Goal: Communication & Community: Answer question/provide support

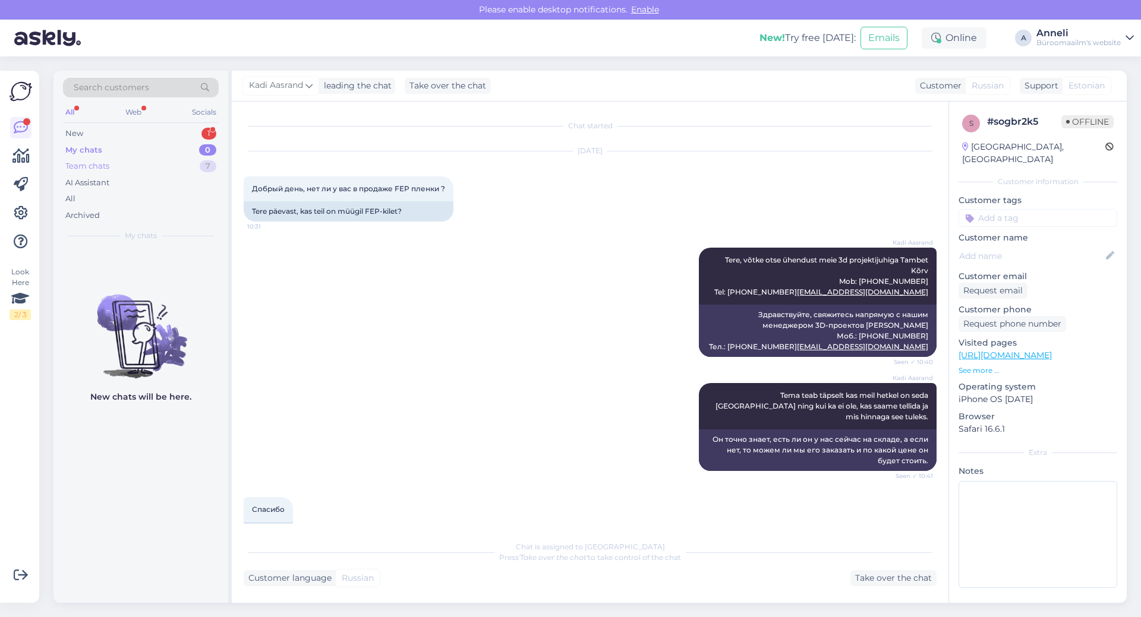
scroll to position [113, 0]
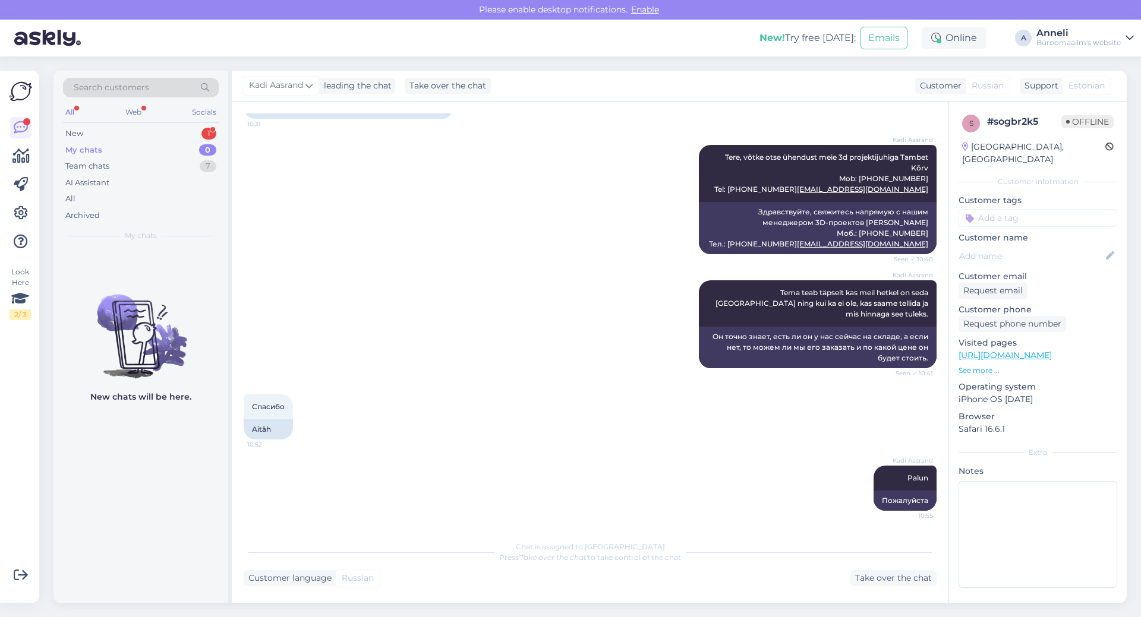
click at [192, 121] on div "All Web Socials" at bounding box center [141, 114] width 156 height 18
click at [190, 129] on div "New 1" at bounding box center [141, 133] width 156 height 17
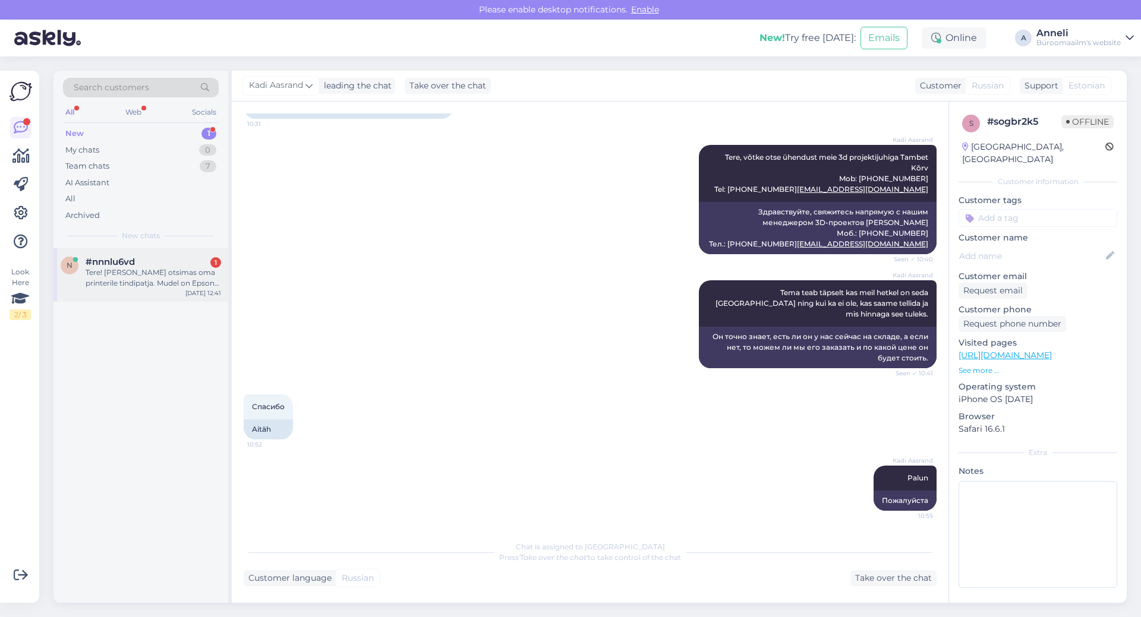
click at [140, 261] on div "#nnnlu6vd 1" at bounding box center [153, 262] width 135 height 11
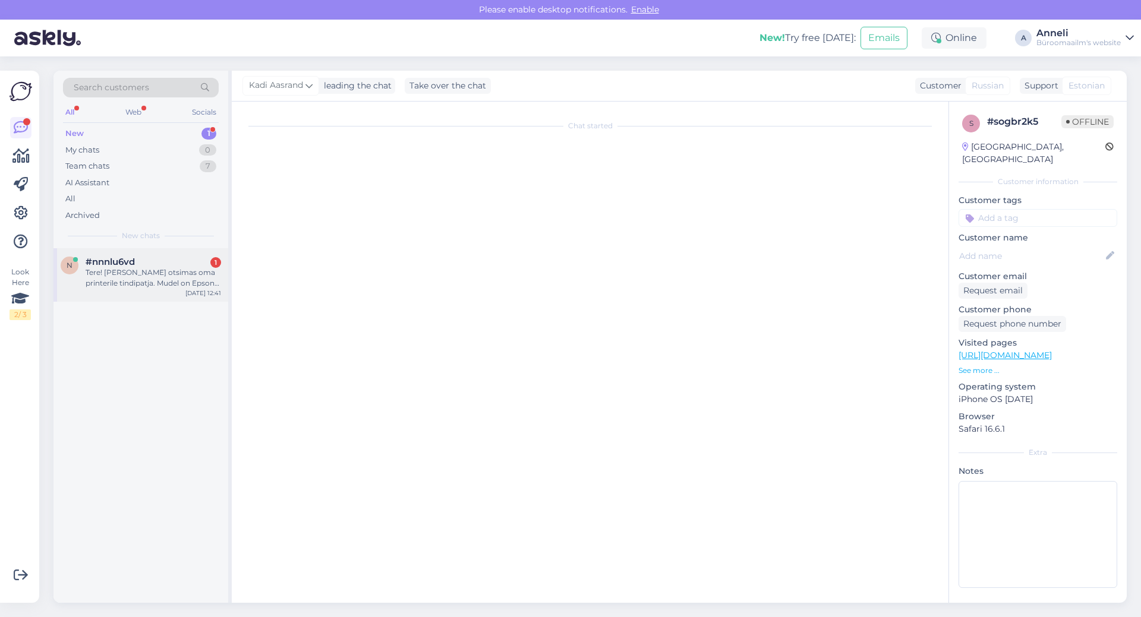
scroll to position [0, 0]
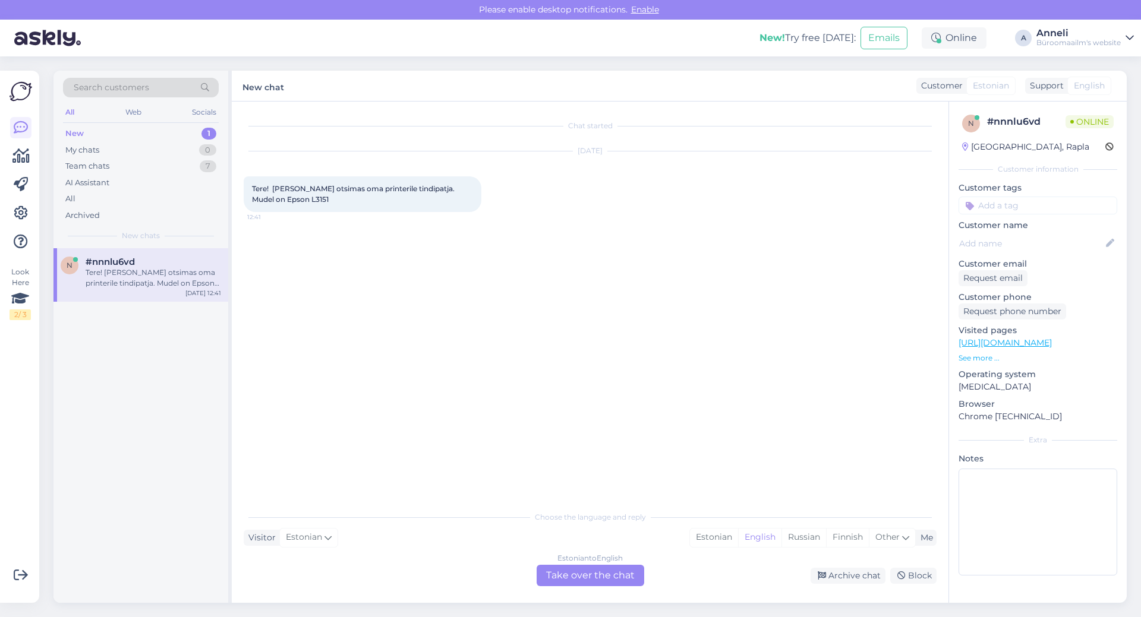
click at [517, 252] on div "Chat started [DATE] Tere! [PERSON_NAME] otsimas oma printerile tindipatja. Mude…" at bounding box center [595, 303] width 703 height 381
drag, startPoint x: 265, startPoint y: 198, endPoint x: 248, endPoint y: 198, distance: 16.6
click at [248, 198] on div "Tere! [PERSON_NAME] otsimas oma printerile tindipatja. Mudel on Epson L3151 12:…" at bounding box center [363, 194] width 238 height 36
copy span "L3151"
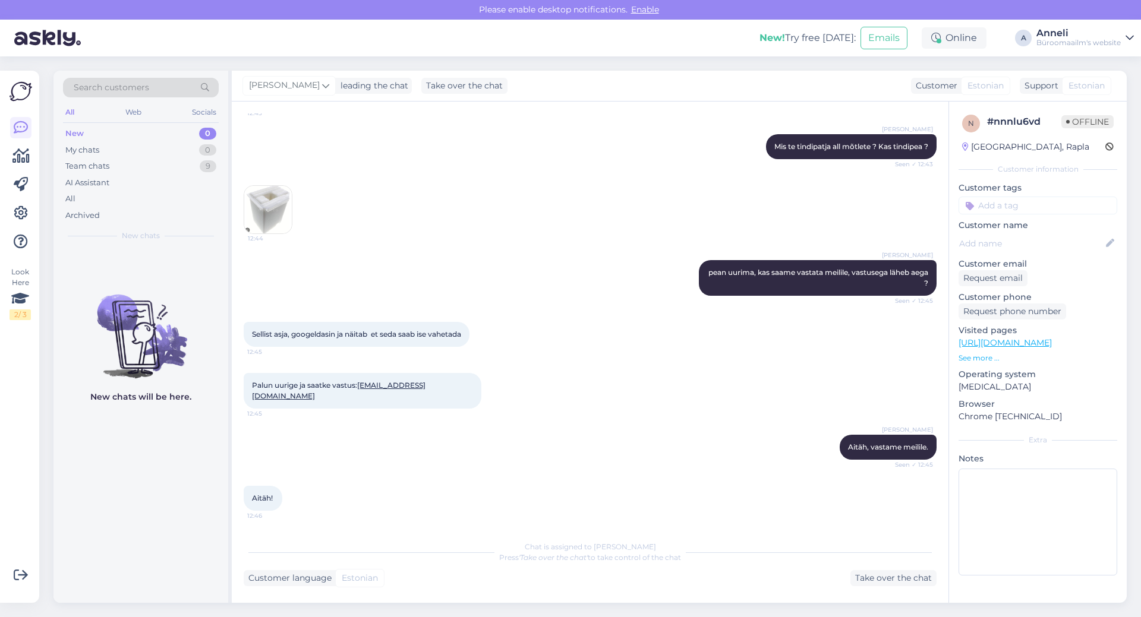
scroll to position [98, 0]
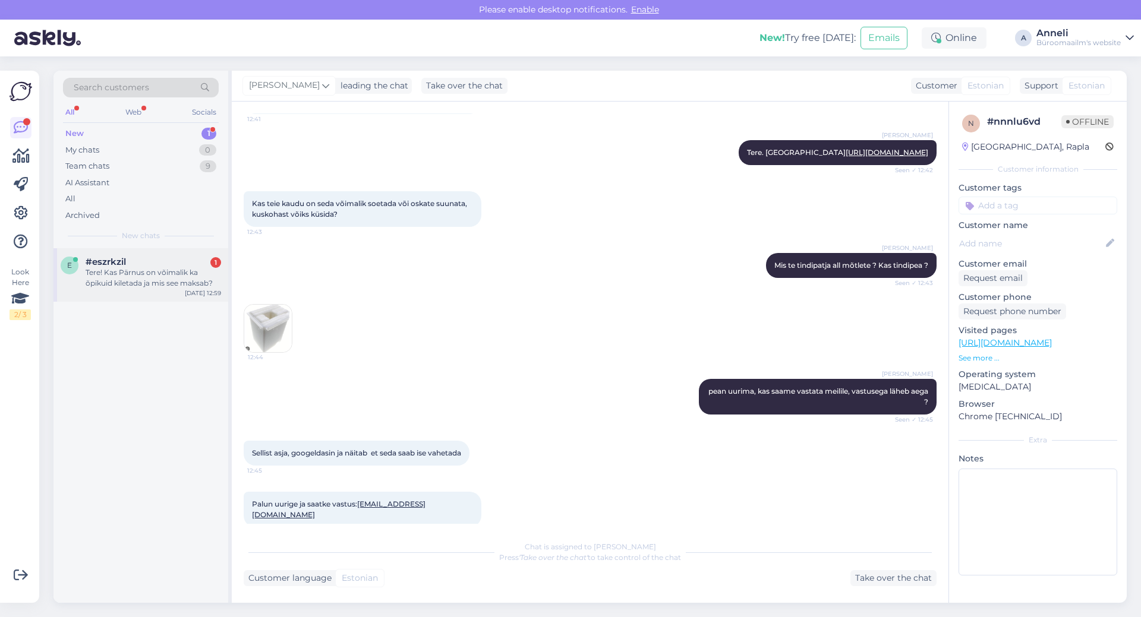
click at [138, 277] on div "Tere! Kas Pärnus on võimalik ka õpikuid kiletada ja mis see maksab?" at bounding box center [153, 277] width 135 height 21
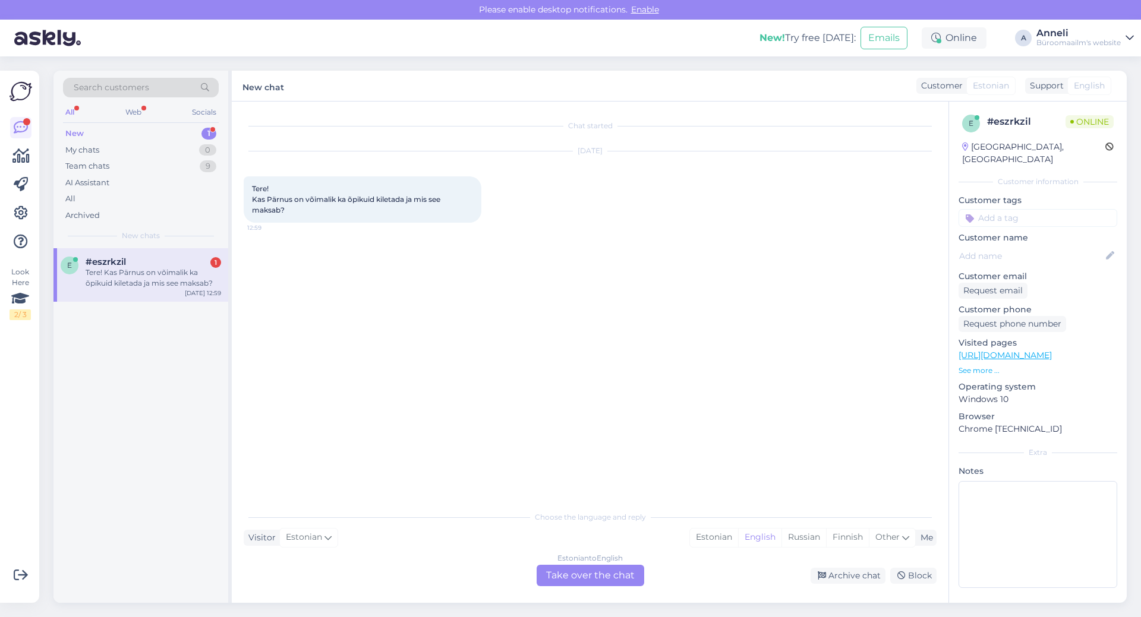
click at [454, 248] on div "Chat started [DATE] Tere! Kas Pärnus on võimalik ka õpikuid kiletada ja mis see…" at bounding box center [595, 303] width 703 height 381
click at [788, 235] on div "[DATE] Tere! Kas Pärnus on võimalik ka õpikuid kiletada ja mis see maksab? 12:59" at bounding box center [590, 186] width 693 height 97
click at [708, 532] on div "Estonian" at bounding box center [714, 538] width 48 height 18
click at [598, 575] on div "Estonian to Estonian Take over the chat" at bounding box center [590, 575] width 108 height 21
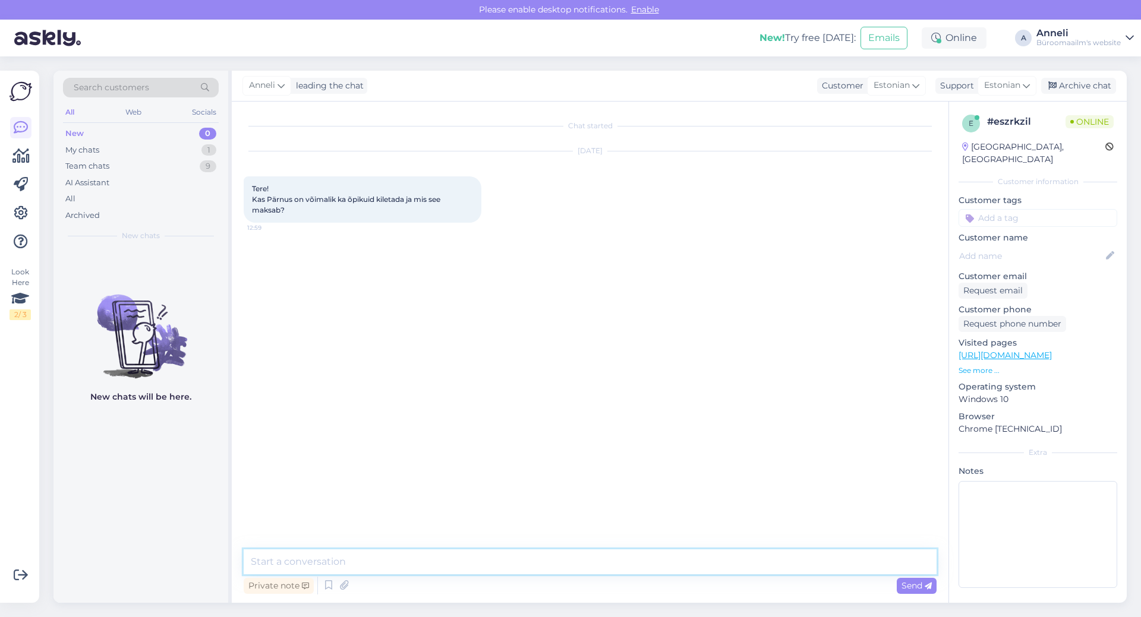
click at [615, 564] on textarea at bounding box center [590, 562] width 693 height 25
type textarea "Tere"
paste textarea "Kaupluse juhataja: [PHONE_NUMBER] Kaupluse telefon: [PHONE_NUMBER] E-post: [EMA…"
type textarea "küsige palun otse [GEOGRAPHIC_DATA]:Kaupluse juhataja: [PHONE_NUMBER] Kaupluse …"
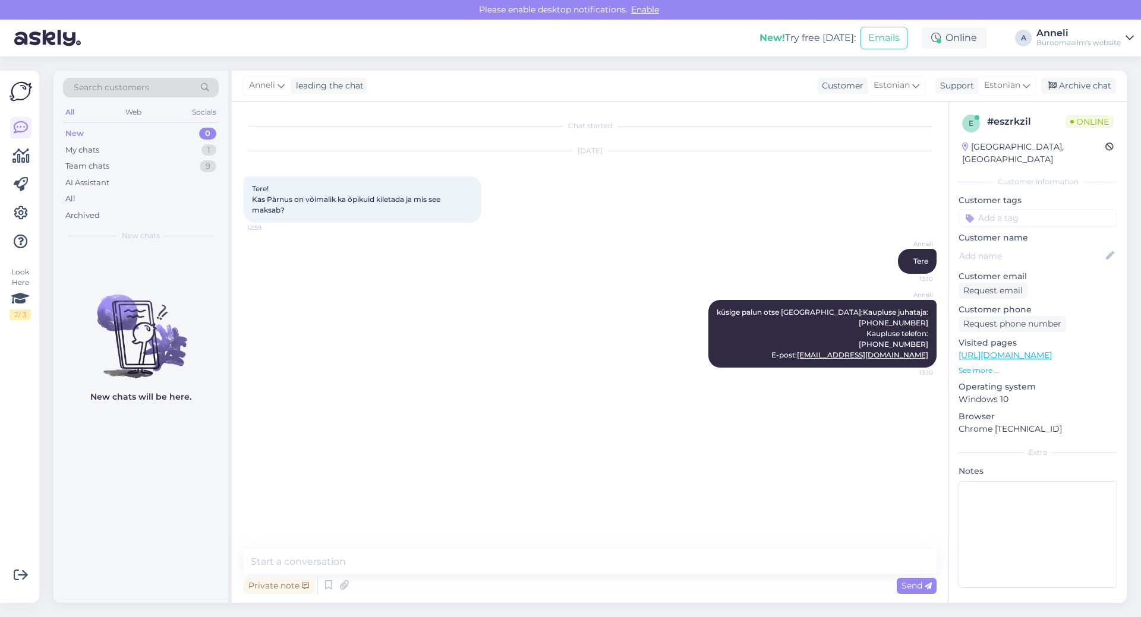
click at [443, 335] on div "[PERSON_NAME] palun otse [GEOGRAPHIC_DATA]:Kaupluse juhataja: [PHONE_NUMBER] Ka…" at bounding box center [590, 334] width 693 height 94
